Goal: Transaction & Acquisition: Purchase product/service

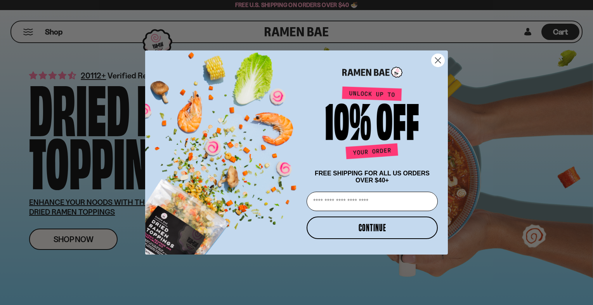
click at [437, 57] on circle "Close dialog" at bounding box center [437, 60] width 13 height 13
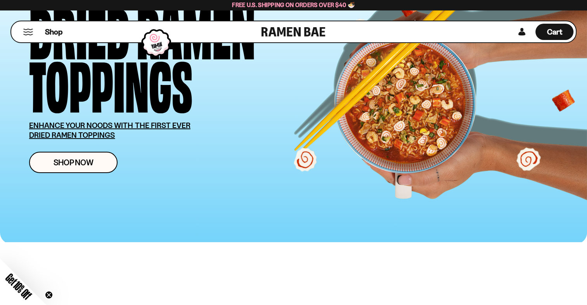
scroll to position [78, 0]
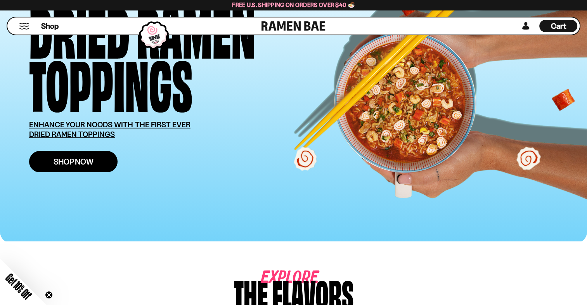
click at [64, 157] on span "Shop Now" at bounding box center [74, 161] width 40 height 8
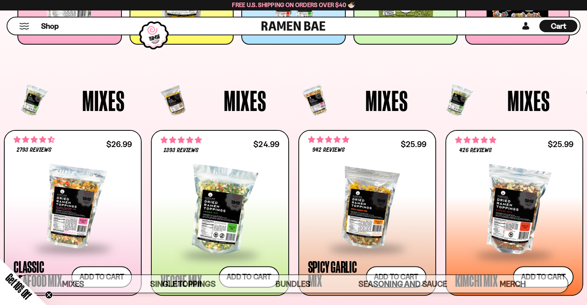
scroll to position [194, 0]
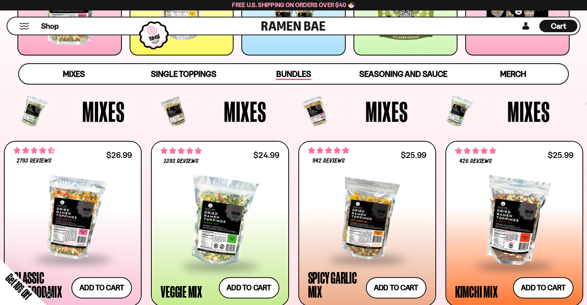
click at [288, 72] on span "Bundles" at bounding box center [293, 74] width 35 height 11
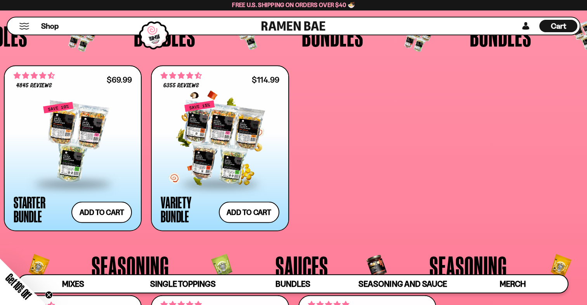
scroll to position [1584, 0]
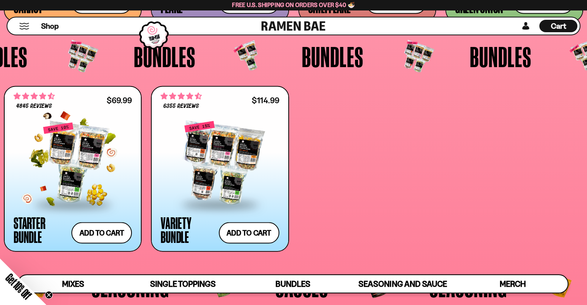
click at [63, 149] on div at bounding box center [73, 162] width 118 height 81
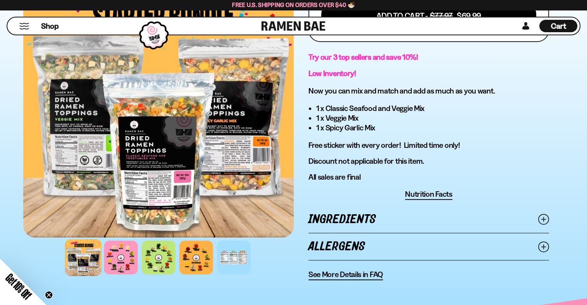
scroll to position [388, 0]
click at [76, 251] on div at bounding box center [83, 256] width 37 height 37
click at [128, 245] on div at bounding box center [120, 256] width 37 height 37
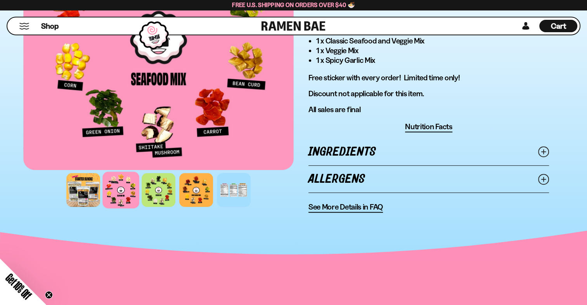
scroll to position [465, 0]
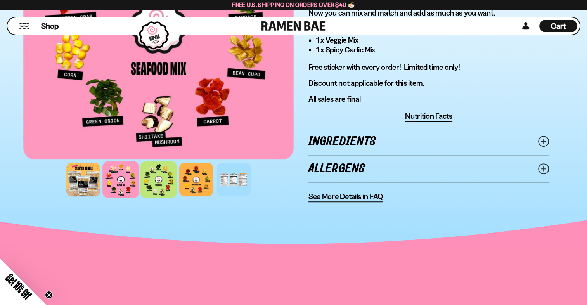
click at [156, 171] on div at bounding box center [158, 179] width 37 height 37
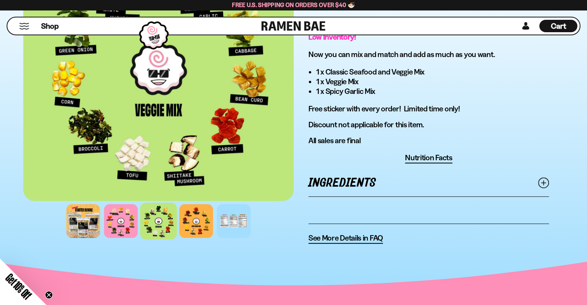
scroll to position [427, 0]
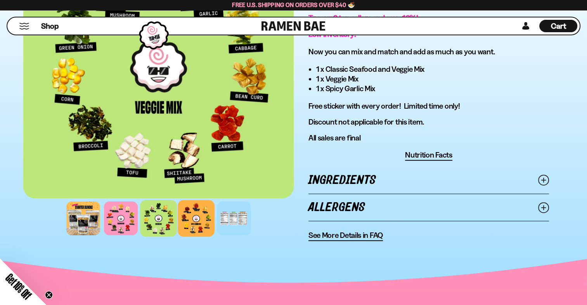
click at [195, 219] on div at bounding box center [196, 218] width 37 height 37
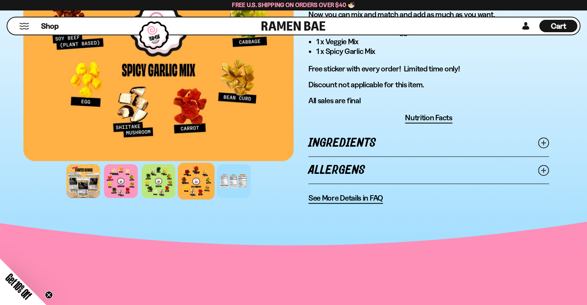
scroll to position [465, 0]
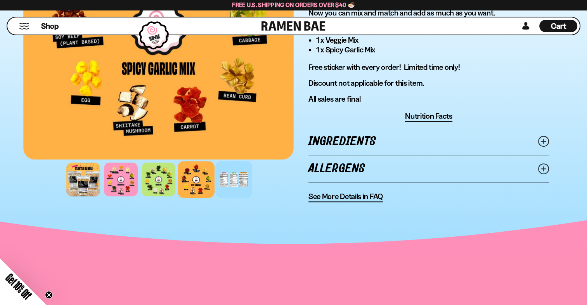
click at [225, 181] on div at bounding box center [233, 179] width 37 height 37
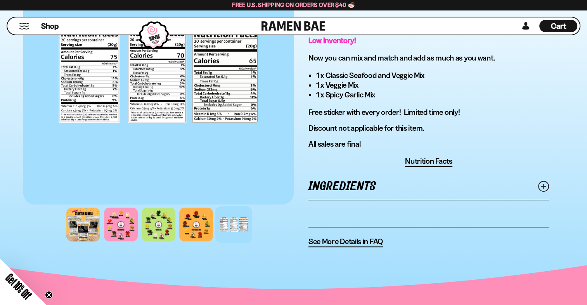
scroll to position [427, 0]
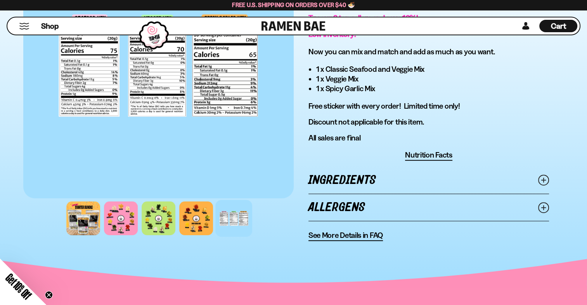
drag, startPoint x: 544, startPoint y: 204, endPoint x: 549, endPoint y: 202, distance: 5.0
click at [544, 205] on line at bounding box center [543, 207] width 4 height 4
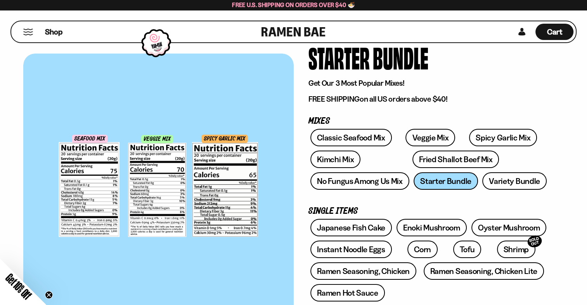
scroll to position [155, 0]
